Goal: Find contact information: Find contact information

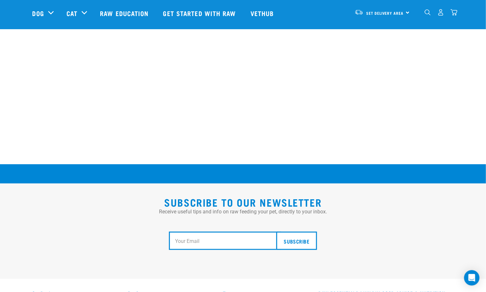
scroll to position [1144, 0]
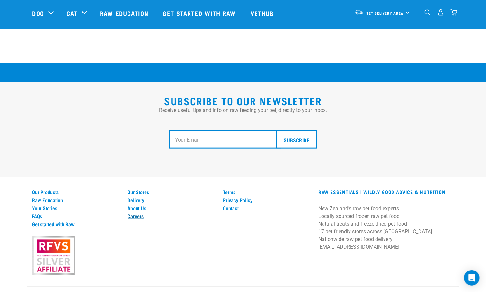
click at [141, 213] on link "Careers" at bounding box center [171, 216] width 88 height 6
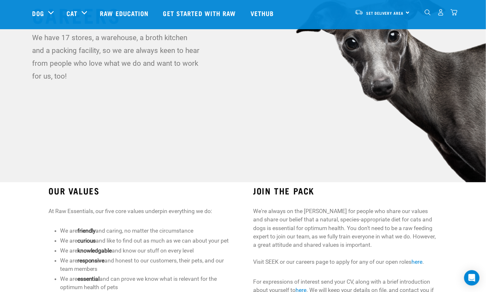
scroll to position [144, 0]
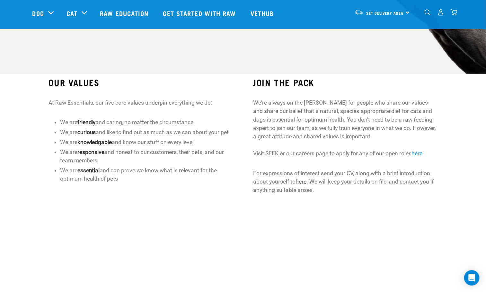
click at [301, 180] on link "here" at bounding box center [300, 182] width 11 height 6
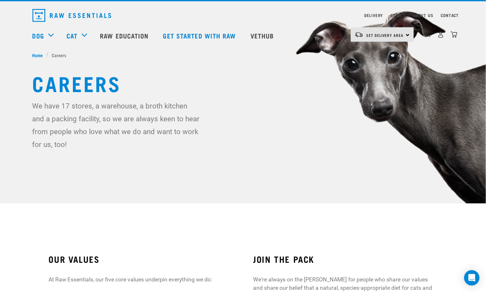
scroll to position [0, 0]
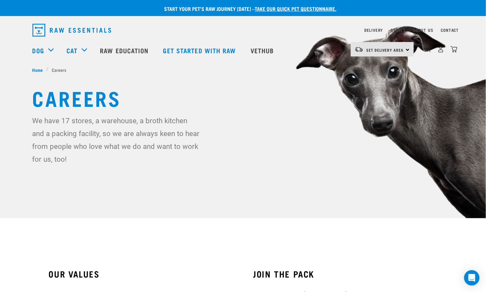
click at [205, 109] on div "Careers We have 17 stores, a warehouse, a broth kitchen and a packing facility,…" at bounding box center [243, 126] width 432 height 80
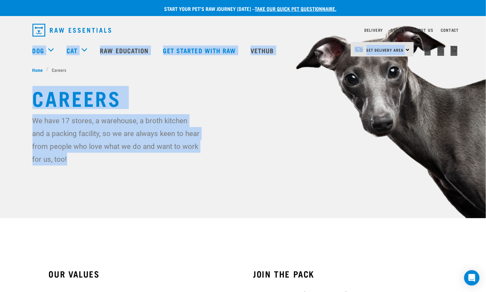
drag, startPoint x: 74, startPoint y: 161, endPoint x: 0, endPoint y: 45, distance: 137.3
click at [0, 45] on div "Start your pet’s raw journey [DATE] – take our quick pet questionnaire. Deliver…" at bounding box center [243, 102] width 486 height 205
click at [263, 154] on div "We have 17 stores, a warehouse, a broth kitchen and a packing facility, so we a…" at bounding box center [242, 139] width 421 height 51
